Goal: Transaction & Acquisition: Purchase product/service

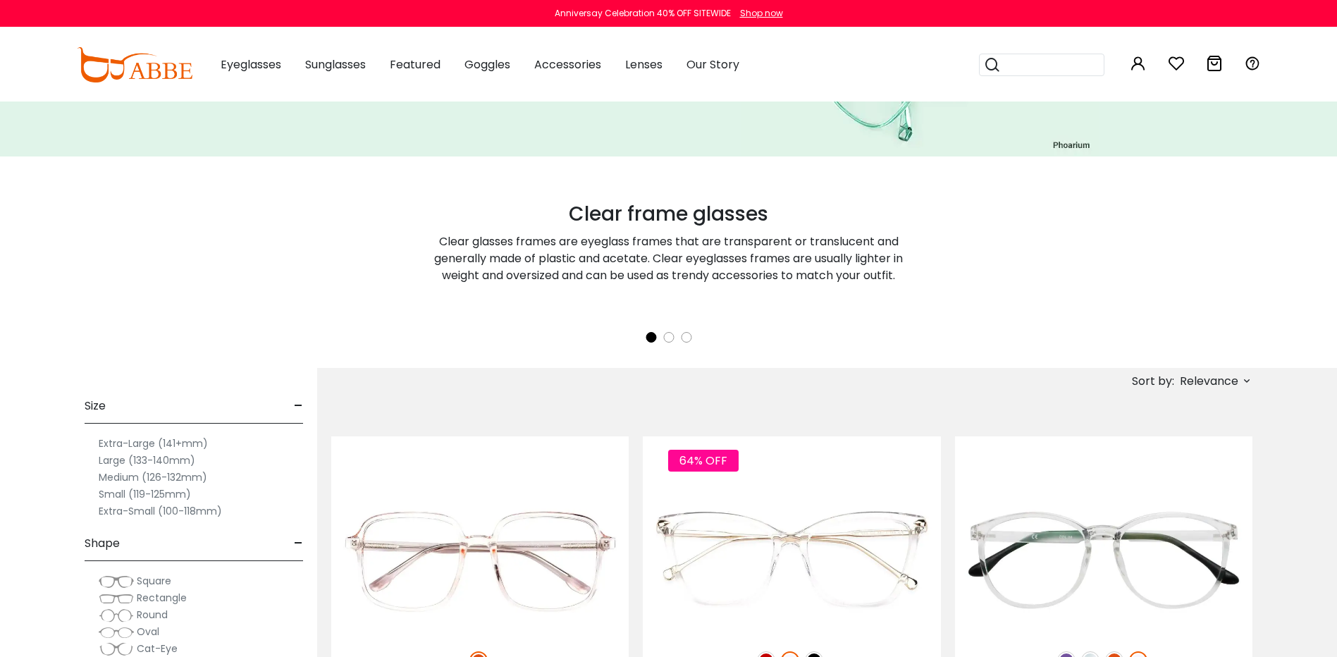
scroll to position [282, 0]
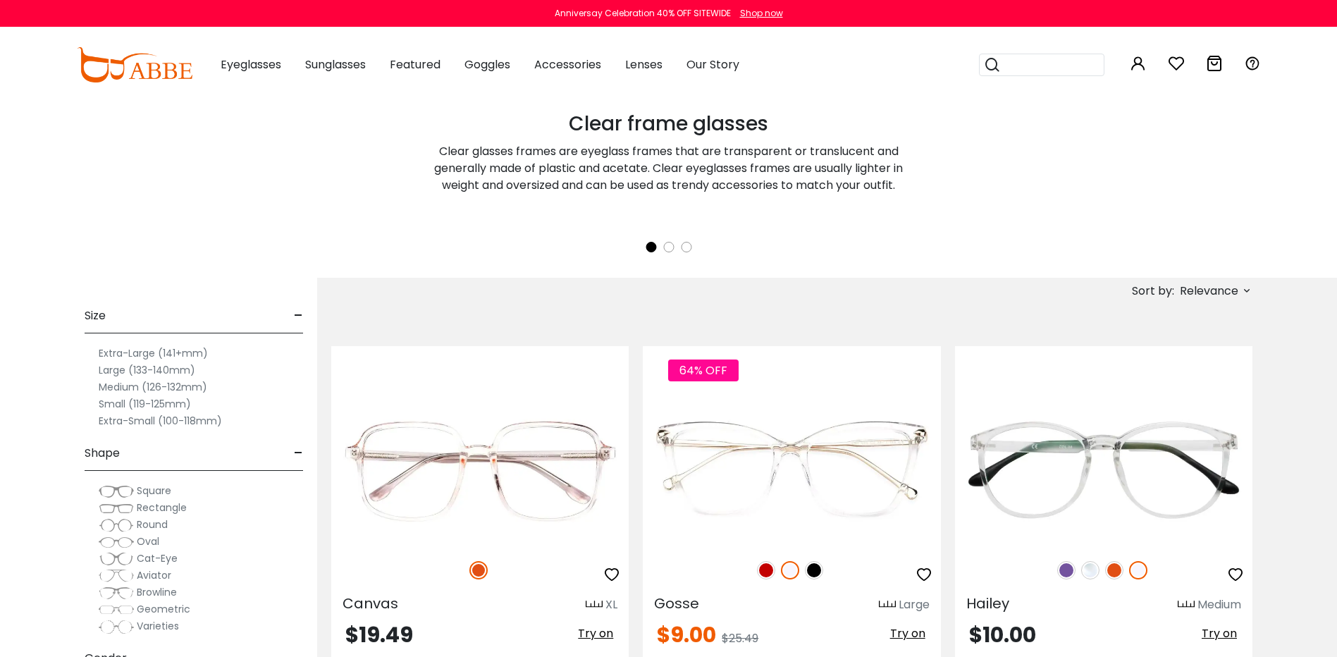
click at [135, 509] on label "Rectangle" at bounding box center [143, 507] width 88 height 17
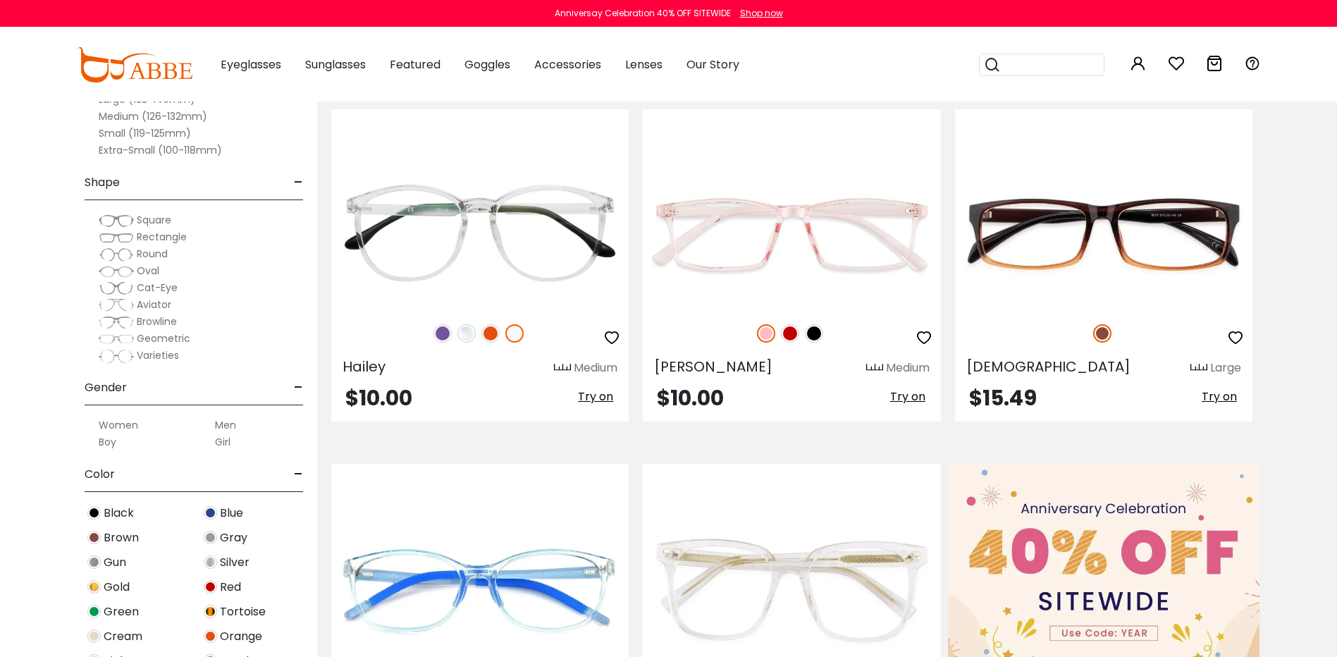
scroll to position [564, 0]
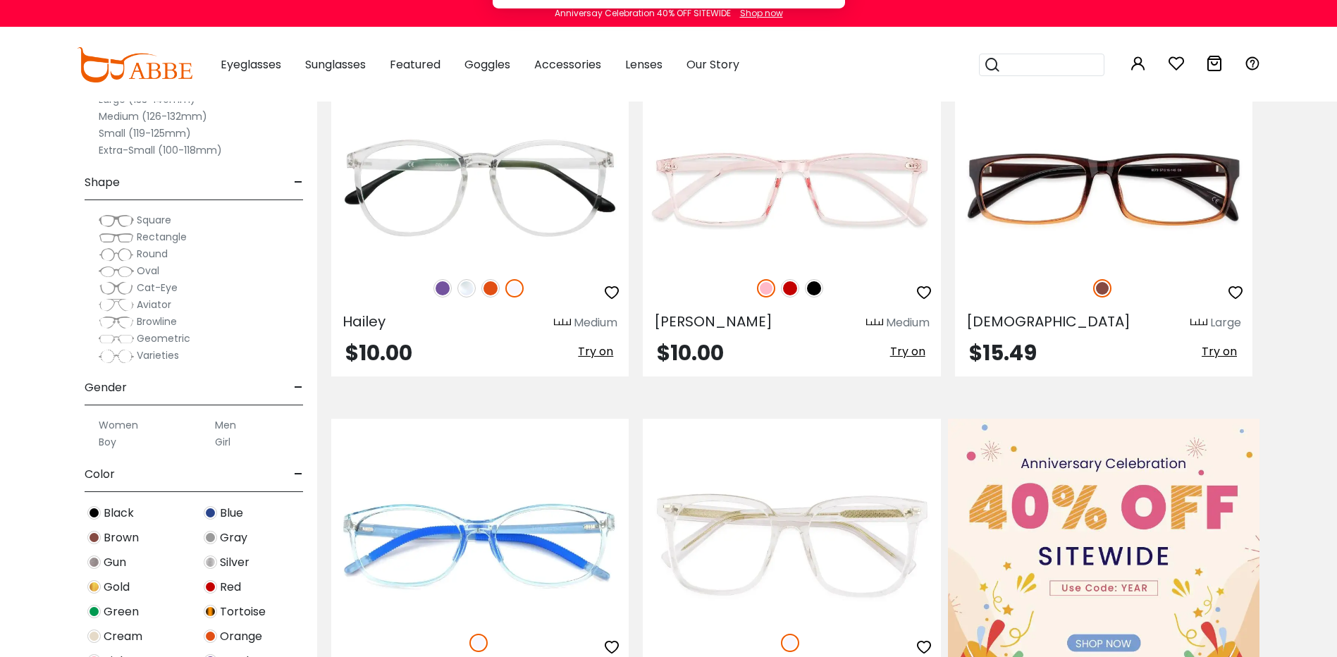
click at [132, 428] on label "Women" at bounding box center [118, 425] width 39 height 17
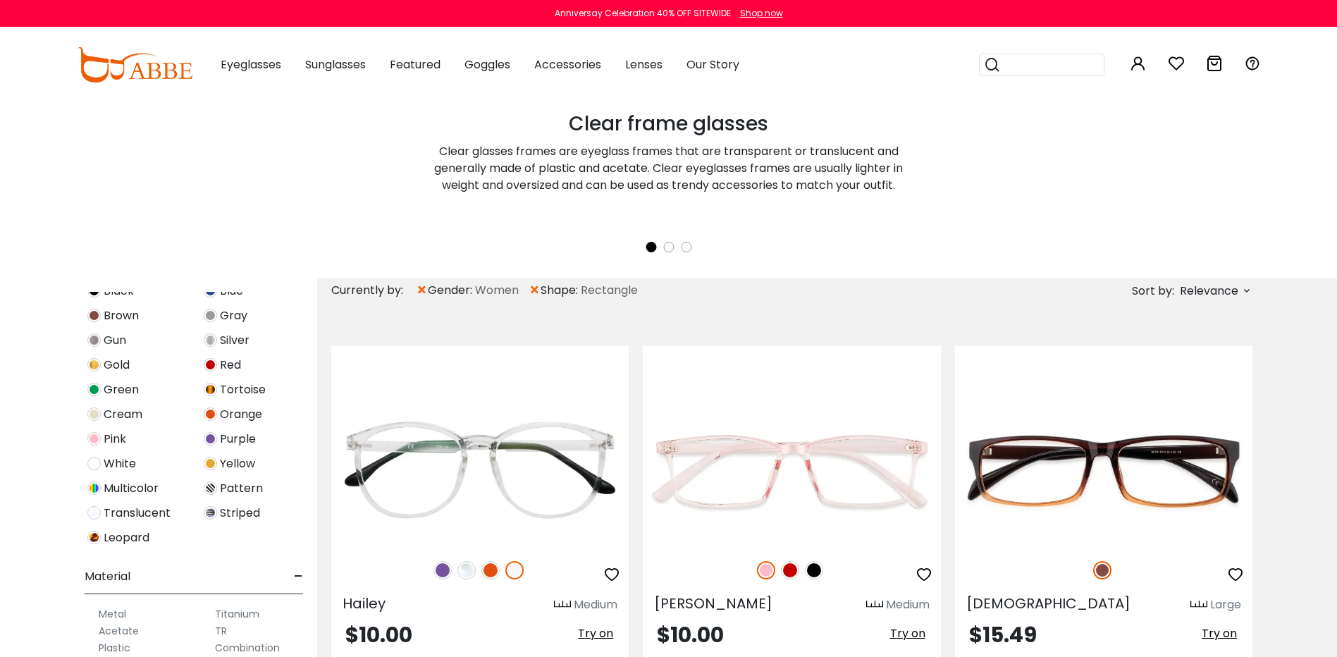
scroll to position [564, 0]
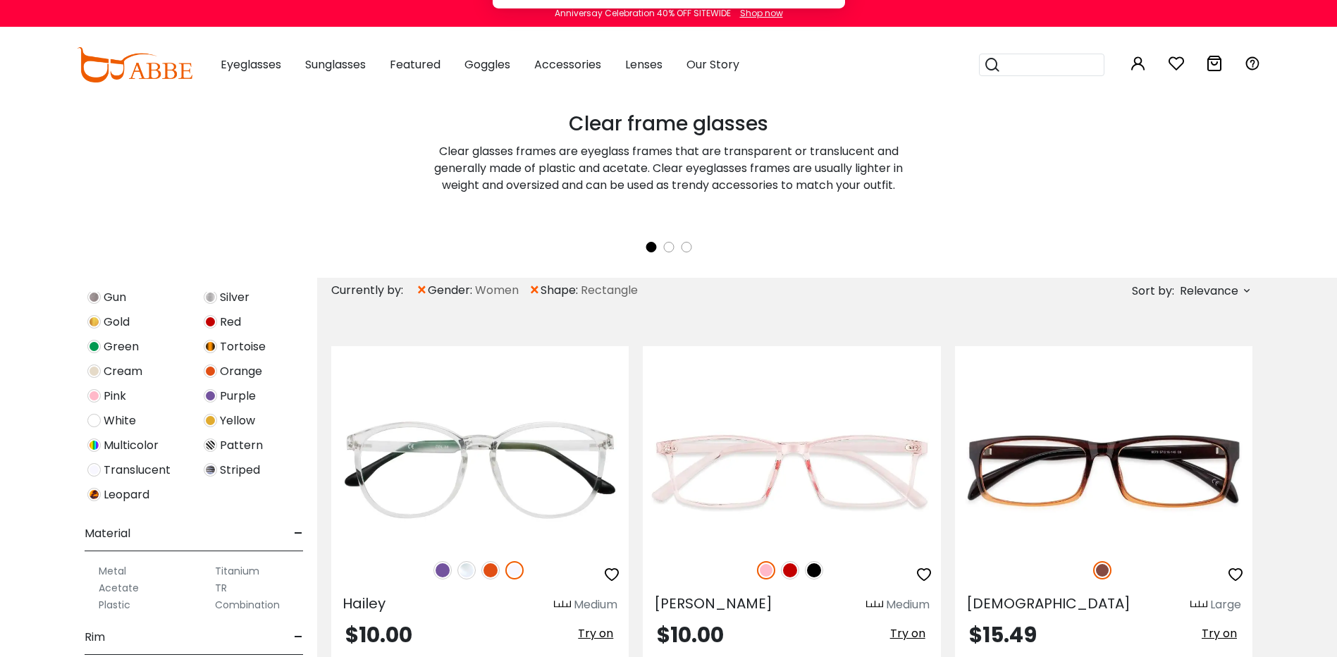
click at [708, 85] on button "Later" at bounding box center [696, 90] width 63 height 35
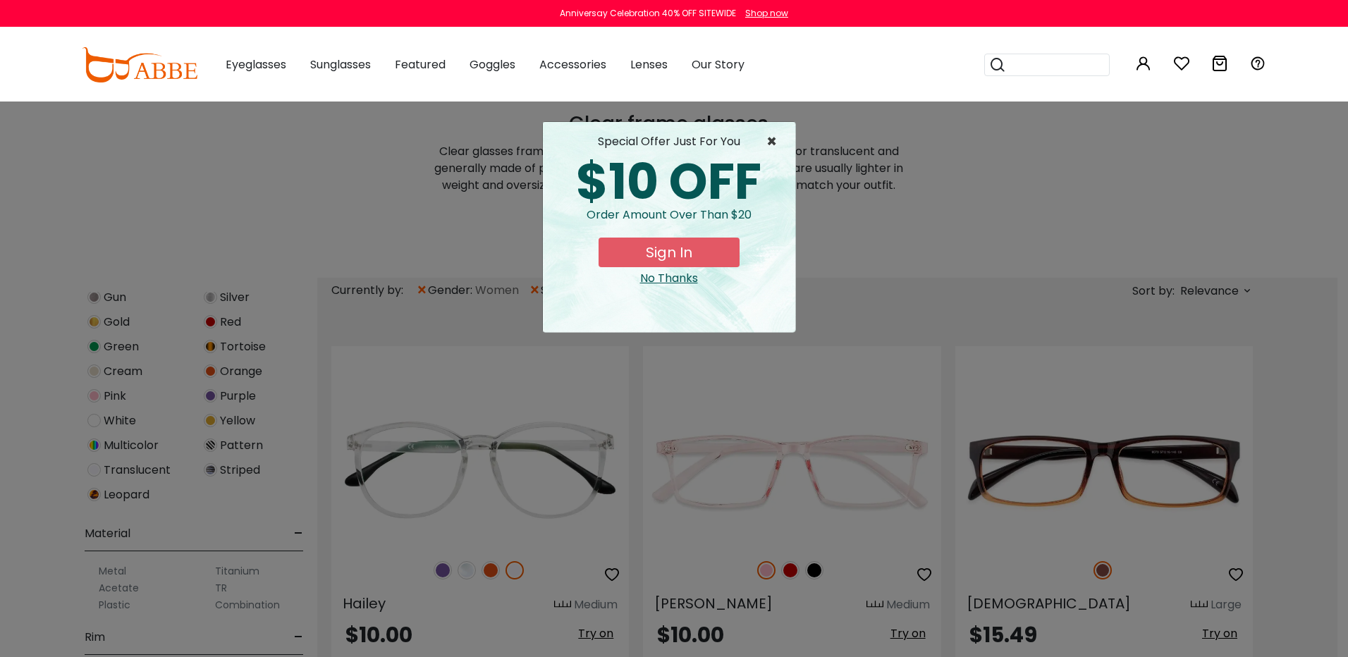
click at [771, 141] on span "×" at bounding box center [775, 141] width 18 height 17
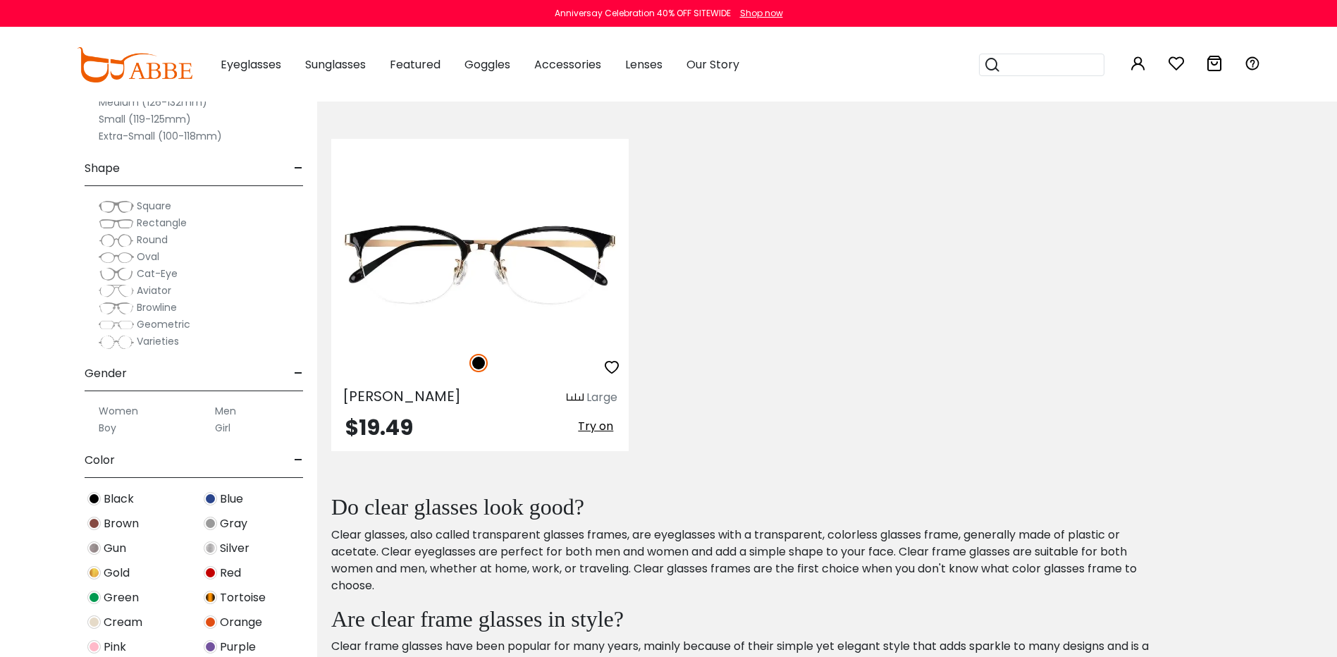
scroll to position [0, 0]
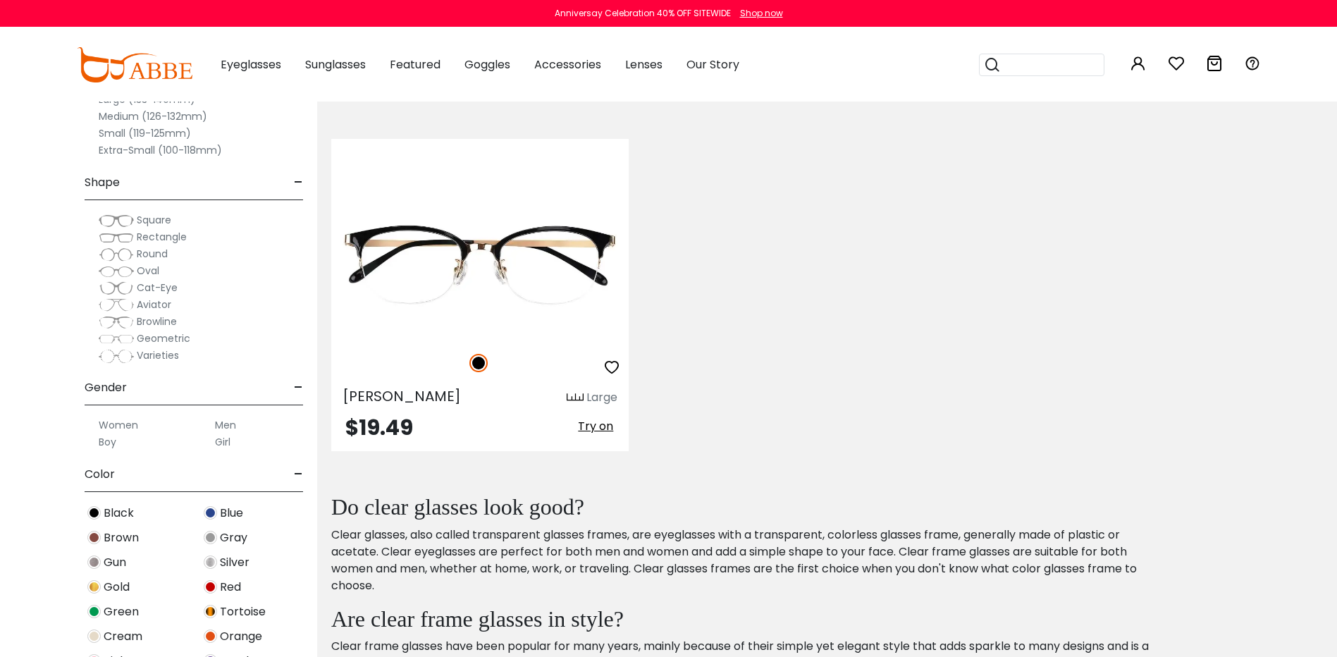
click at [131, 237] on img at bounding box center [116, 238] width 35 height 14
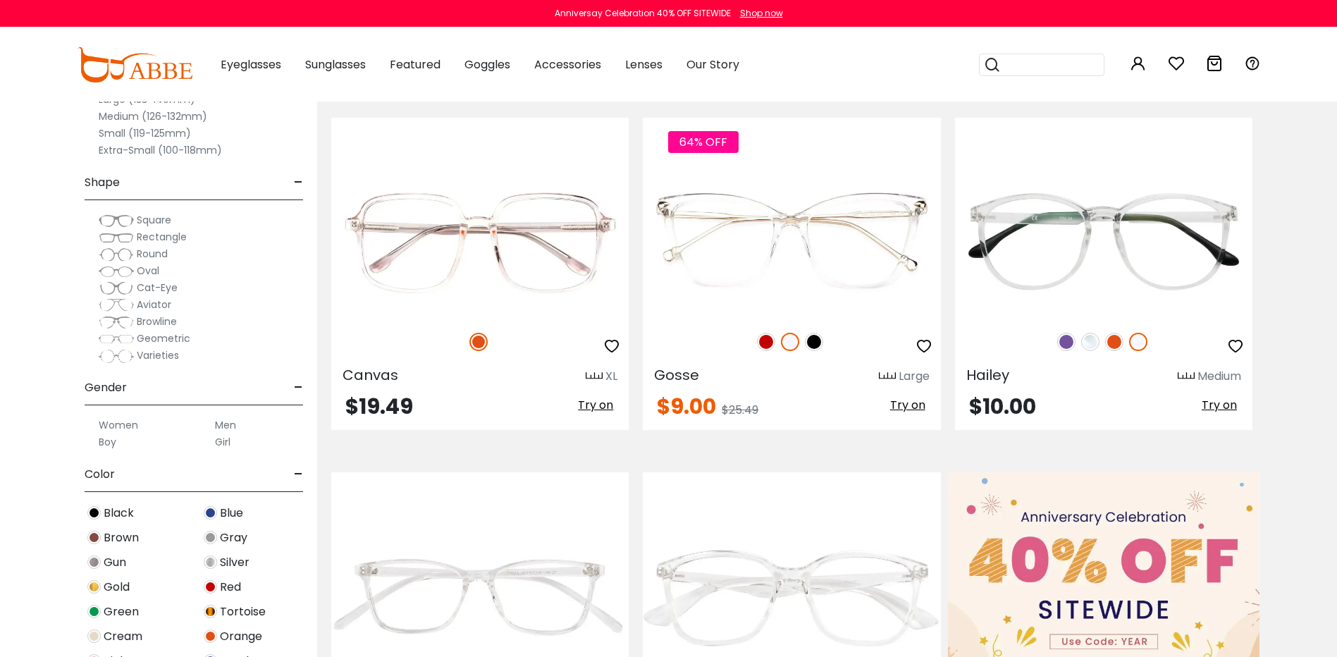
scroll to position [634, 0]
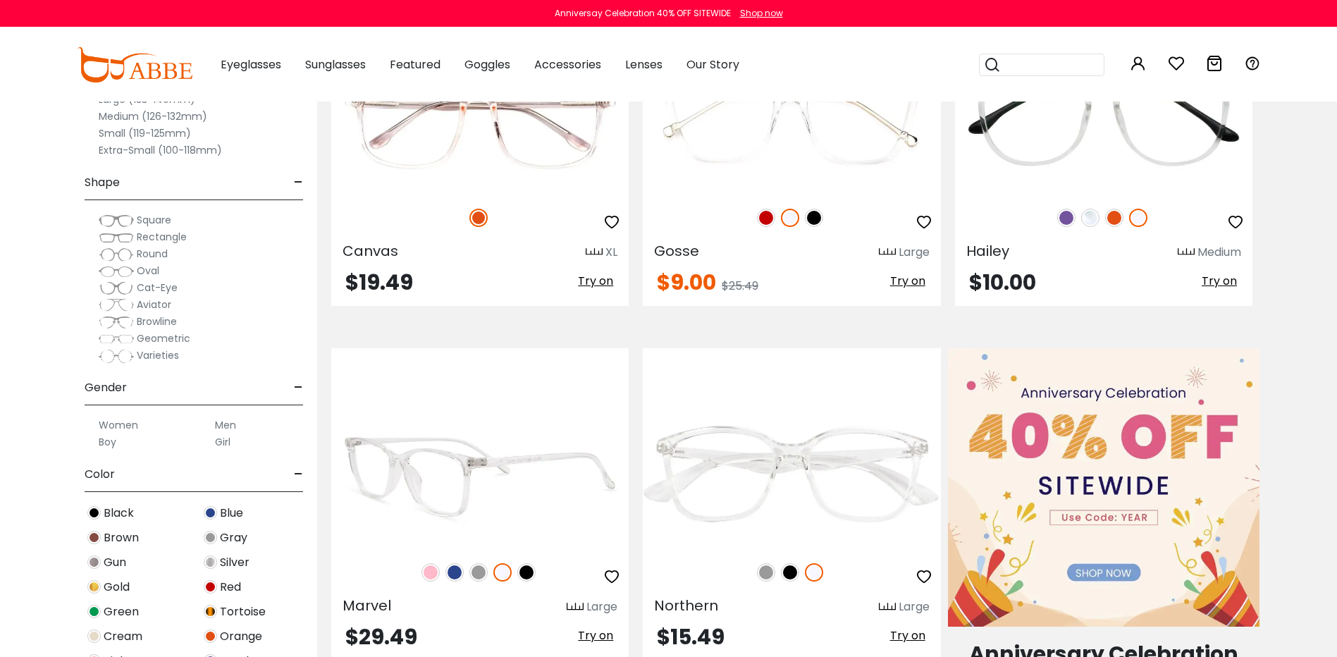
click at [427, 573] on img at bounding box center [431, 572] width 18 height 18
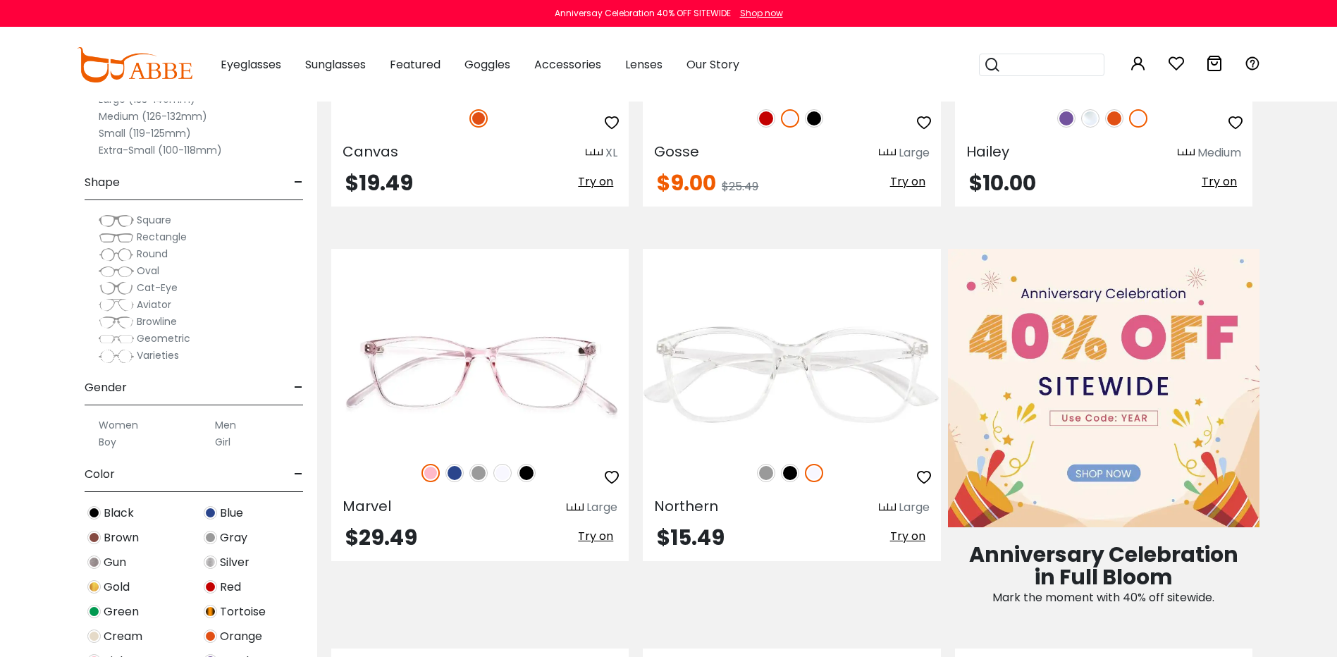
scroll to position [775, 0]
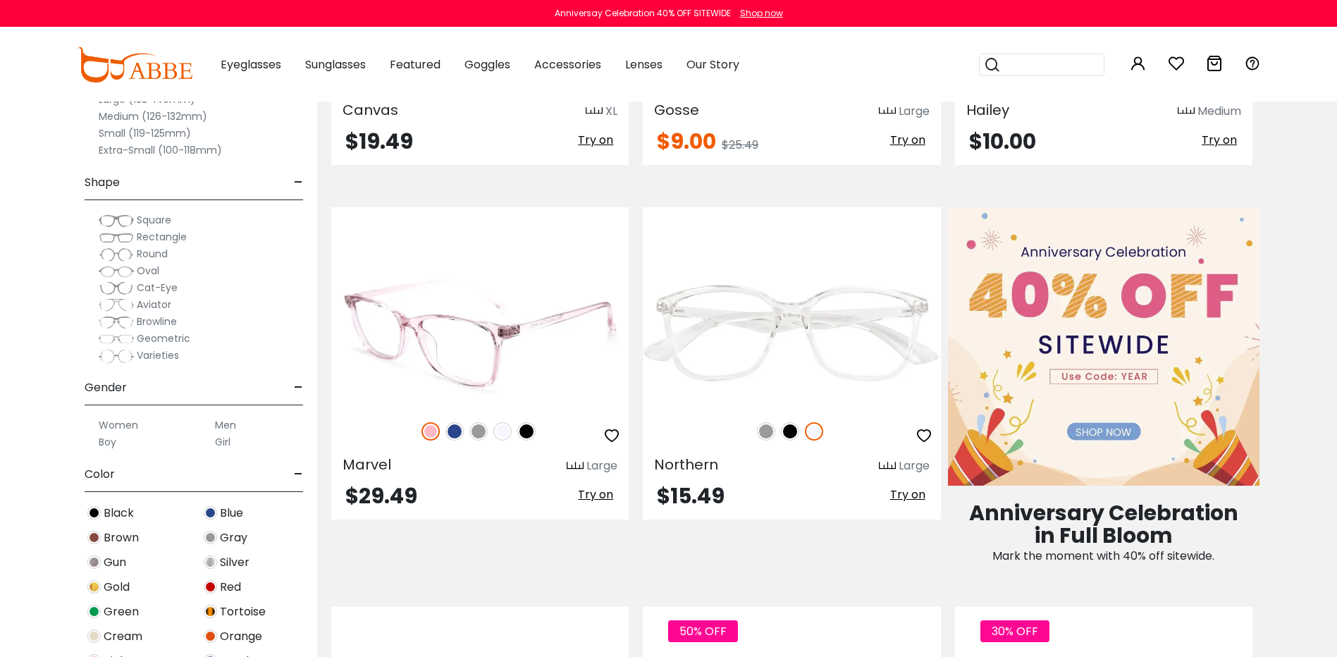
click at [453, 431] on img at bounding box center [455, 431] width 18 height 18
click at [522, 438] on img at bounding box center [526, 431] width 18 height 18
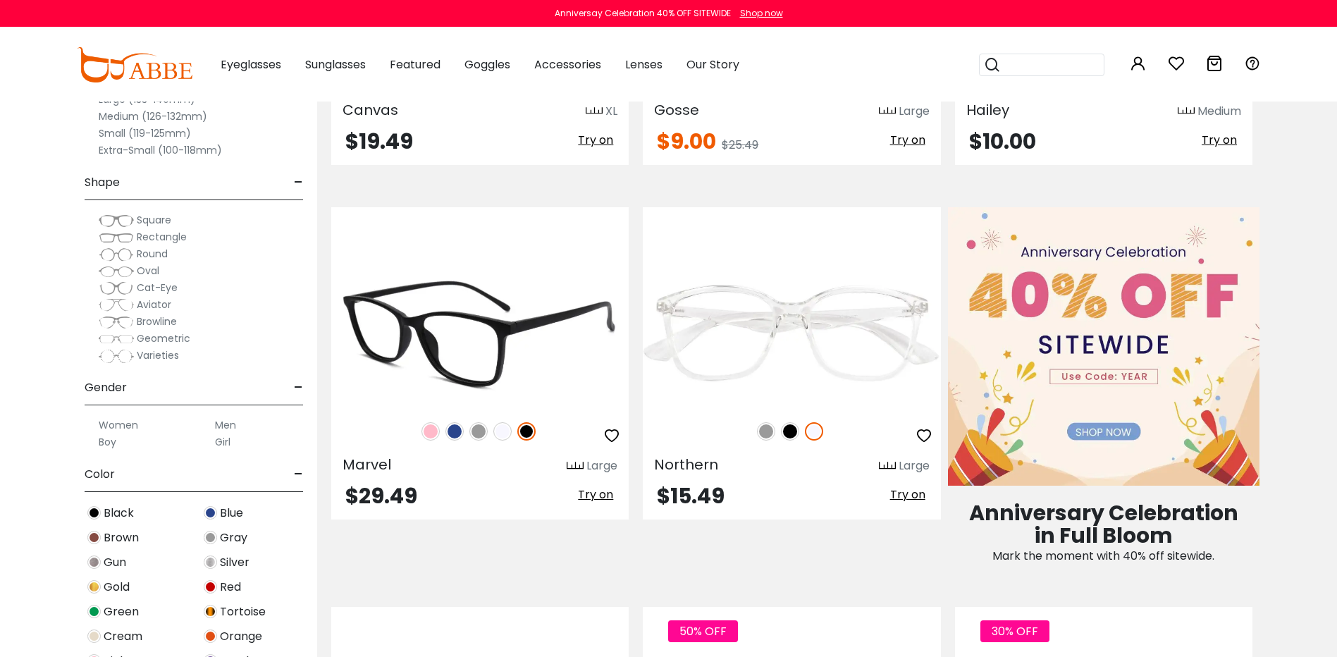
click at [498, 438] on img at bounding box center [502, 431] width 18 height 18
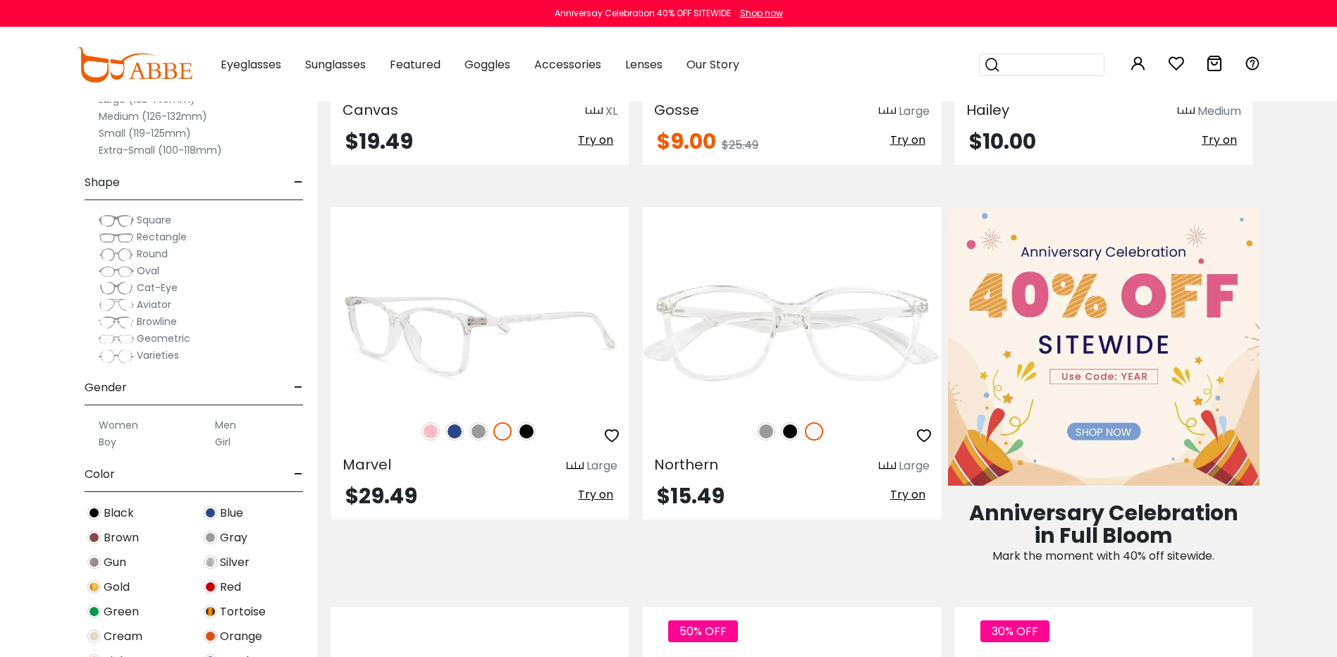
click at [482, 436] on img at bounding box center [478, 431] width 18 height 18
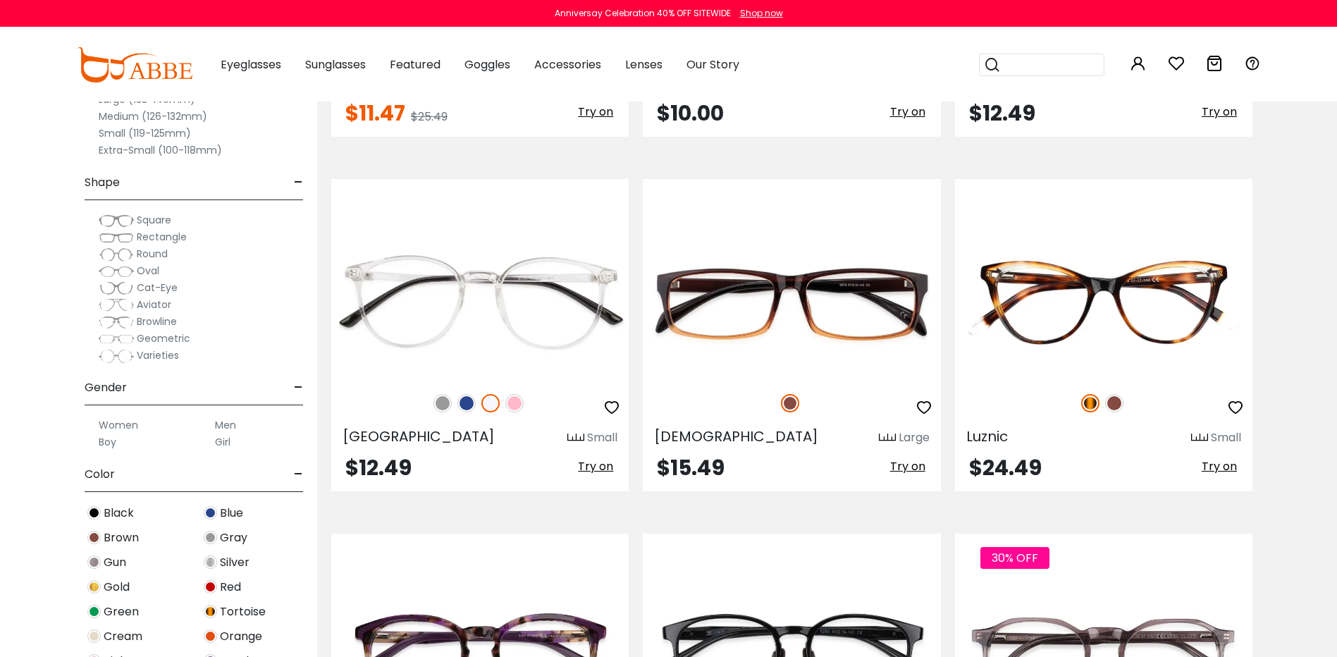
scroll to position [3031, 0]
